Goal: Information Seeking & Learning: Learn about a topic

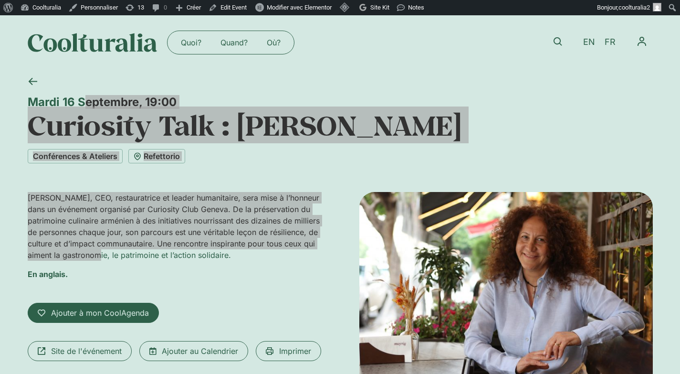
drag, startPoint x: 29, startPoint y: 99, endPoint x: 143, endPoint y: 255, distance: 192.6
click at [143, 255] on div "[DATE] 19:00 Curiosity Talk : [PERSON_NAME] Conférences & Ateliers Refettorio […" at bounding box center [340, 249] width 625 height 359
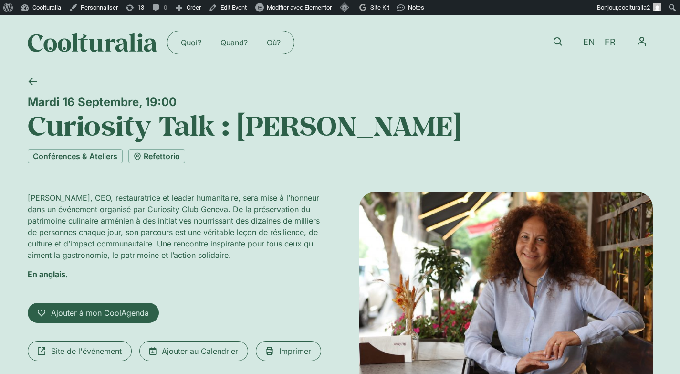
click at [102, 273] on p "En anglais." at bounding box center [175, 273] width 294 height 11
drag, startPoint x: 295, startPoint y: 259, endPoint x: 11, endPoint y: 80, distance: 335.8
click at [11, 80] on div "[DATE] 19:00 Curiosity Talk : [PERSON_NAME] Conférences & Ateliers Refettorio […" at bounding box center [340, 249] width 680 height 359
copy div "[DATE] 19:00 Curiosity Talk : [PERSON_NAME] Conférences & Ateliers Refettorio […"
click at [170, 109] on h1 "Curiosity Talk : [PERSON_NAME]" at bounding box center [340, 125] width 625 height 32
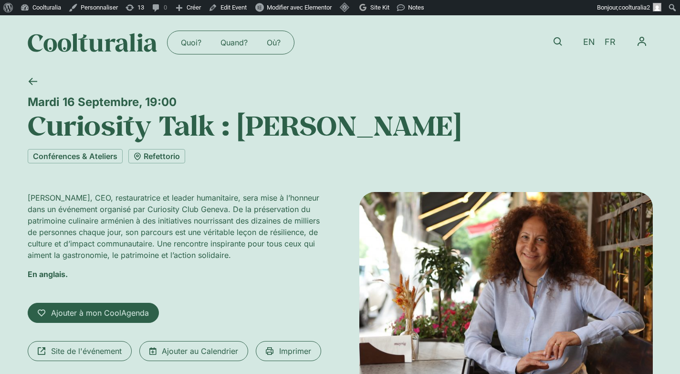
drag, startPoint x: 457, startPoint y: 131, endPoint x: 27, endPoint y: 136, distance: 430.1
click at [28, 136] on h1 "Curiosity Talk : [PERSON_NAME]" at bounding box center [340, 125] width 625 height 32
copy h1 "Curiosity Talk : [PERSON_NAME]"
click at [210, 161] on div "Conférences & Ateliers Refettorio" at bounding box center [340, 156] width 625 height 14
drag, startPoint x: 186, startPoint y: 103, endPoint x: 12, endPoint y: 94, distance: 174.0
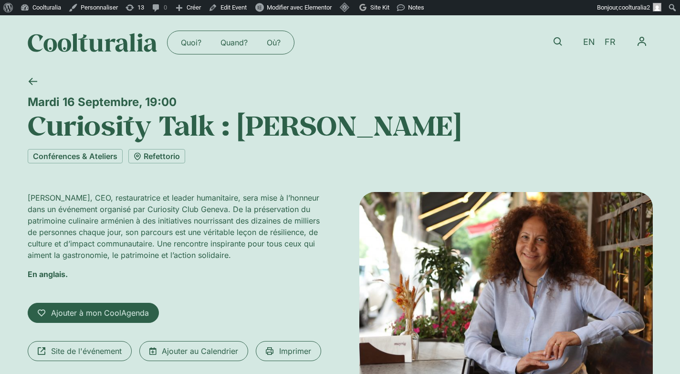
click at [12, 94] on div "[DATE] 19:00 Curiosity Talk : [PERSON_NAME] Conférences & Ateliers Refettorio […" at bounding box center [340, 249] width 680 height 359
copy div "Mardi 16 Septembre, 19:00"
click at [232, 9] on link "Edit Event" at bounding box center [228, 7] width 46 height 15
